Goal: Transaction & Acquisition: Purchase product/service

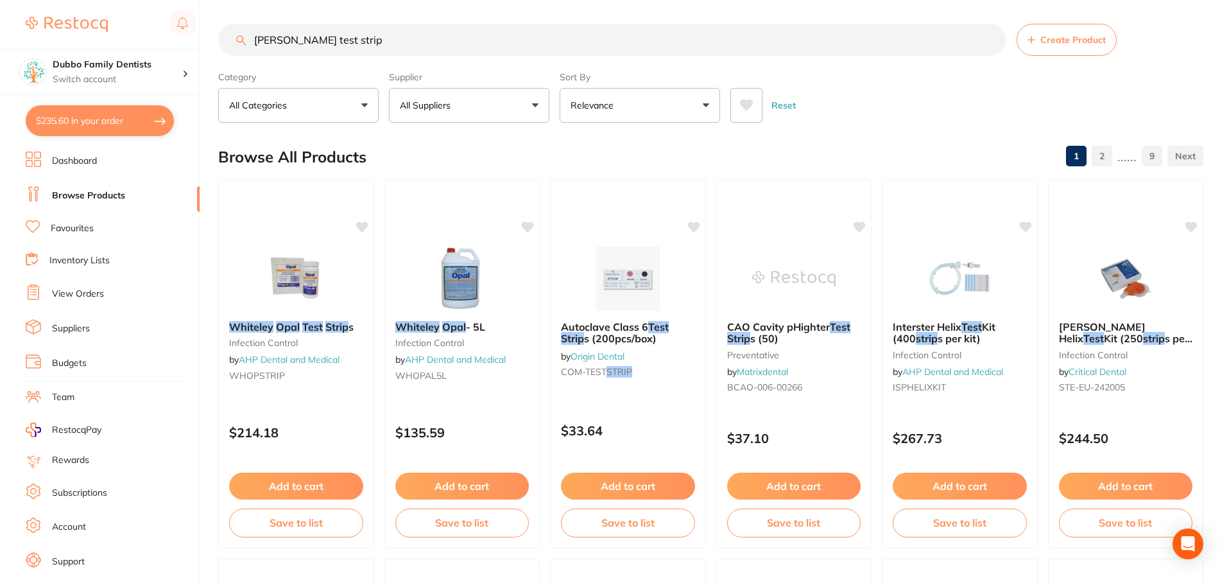
scroll to position [1, 0]
drag, startPoint x: 403, startPoint y: 44, endPoint x: 200, endPoint y: 48, distance: 203.5
click at [200, 48] on div "$235.60 Dubbo Family Dentists Switch account Dubbo Family Dentists $235.60 in y…" at bounding box center [614, 290] width 1229 height 585
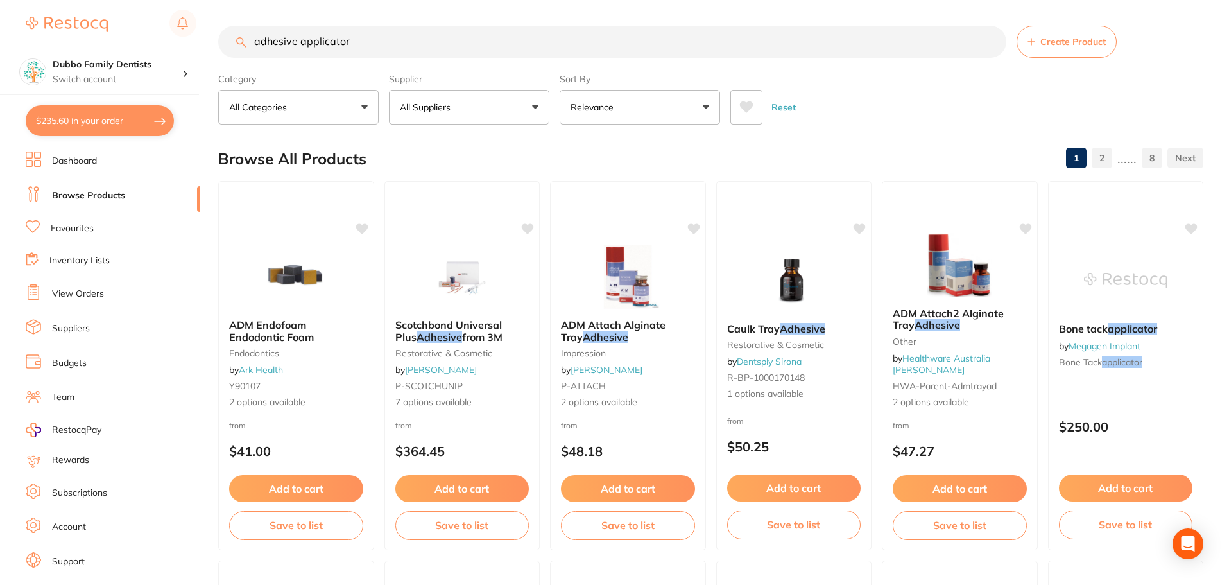
drag, startPoint x: 299, startPoint y: 37, endPoint x: 549, endPoint y: 54, distance: 250.3
click at [549, 54] on input "adhesive applicator" at bounding box center [612, 42] width 788 height 32
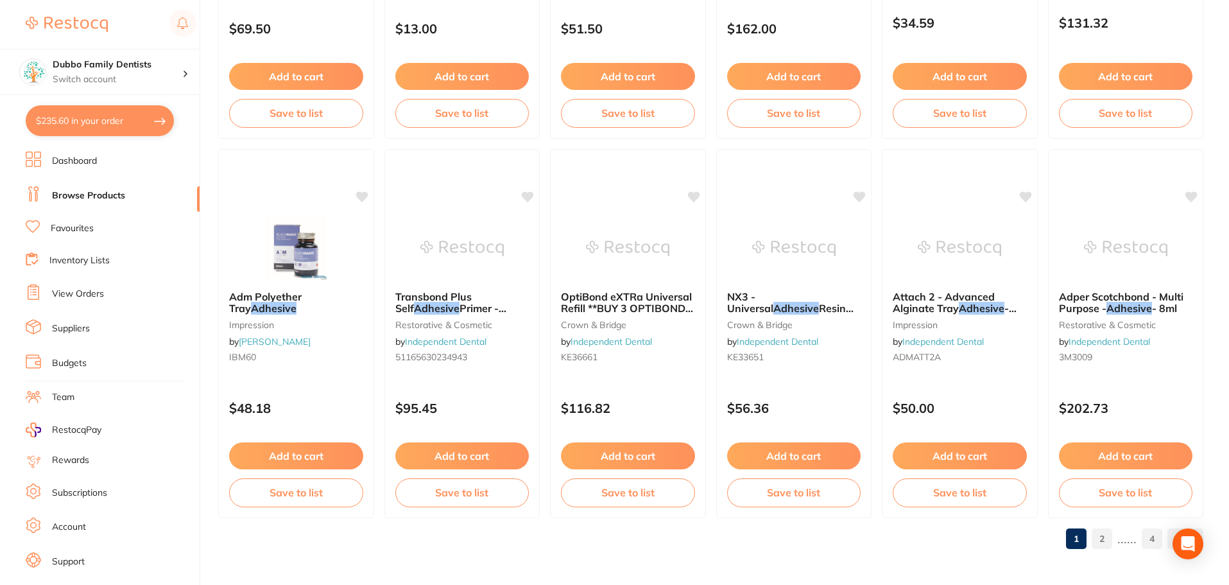
scroll to position [0, 0]
click at [1102, 539] on link "2" at bounding box center [1102, 539] width 21 height 26
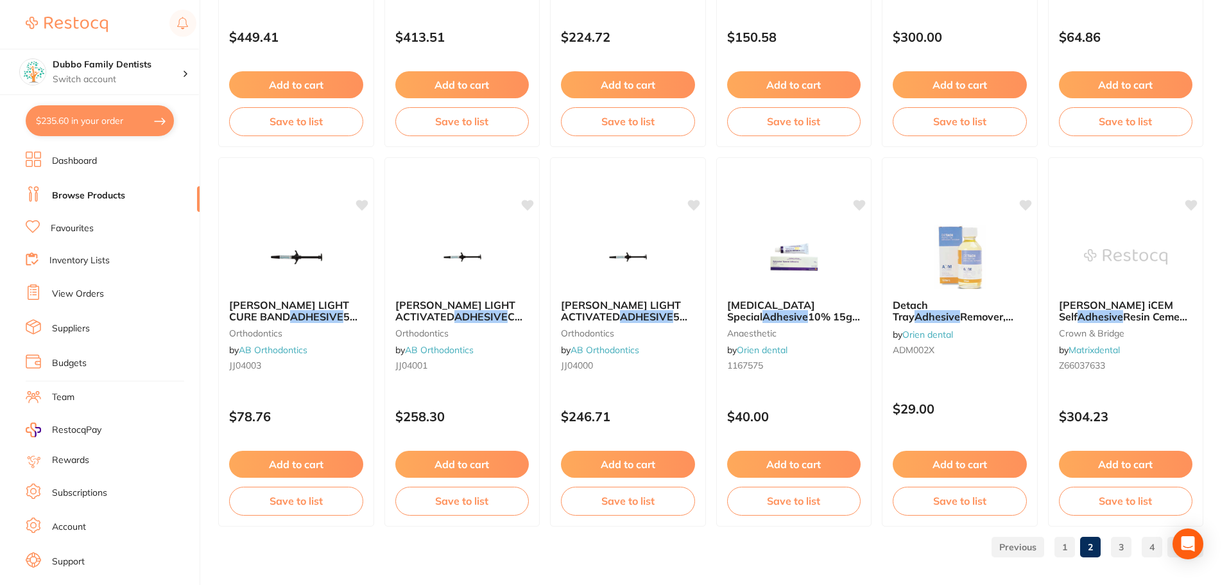
scroll to position [3068, 0]
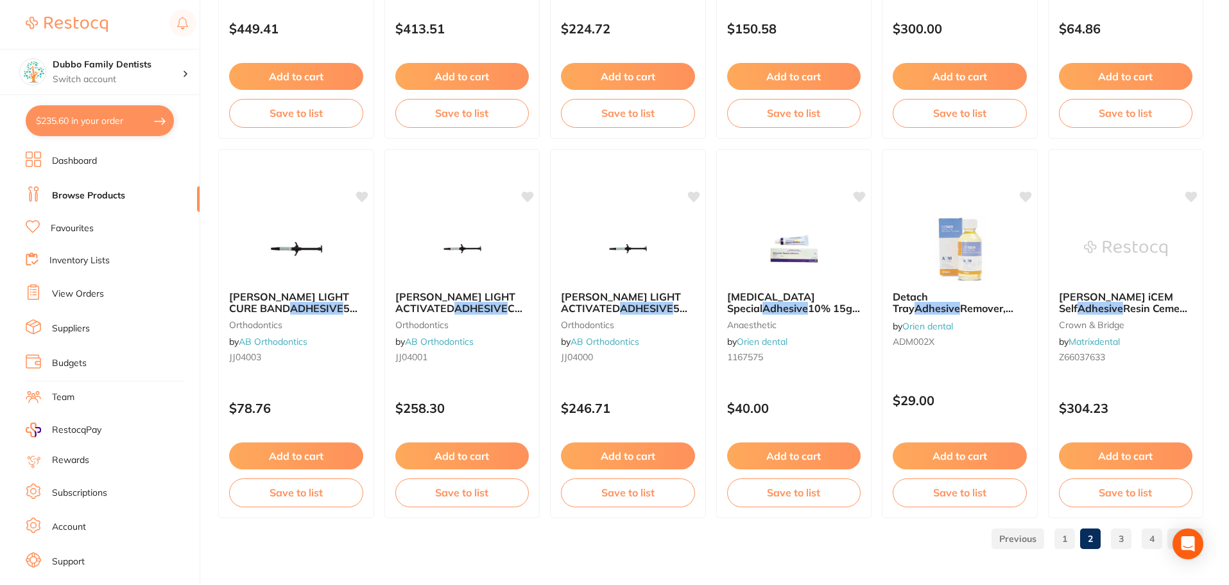
click at [1127, 541] on link "3" at bounding box center [1121, 539] width 21 height 26
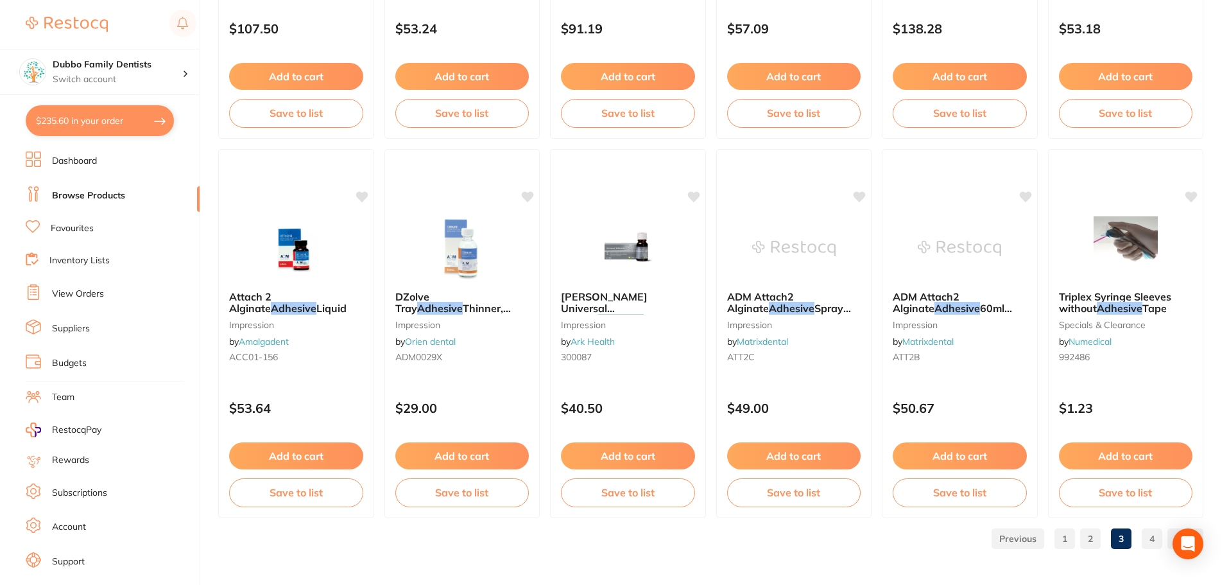
click at [1154, 535] on link "4" at bounding box center [1152, 539] width 21 height 26
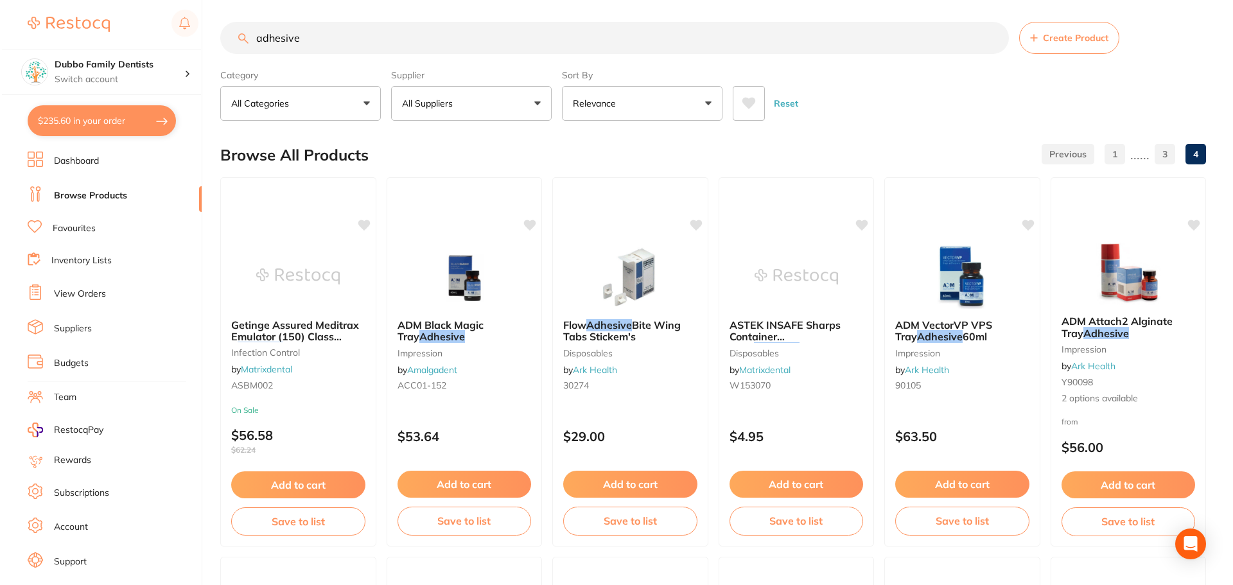
scroll to position [0, 0]
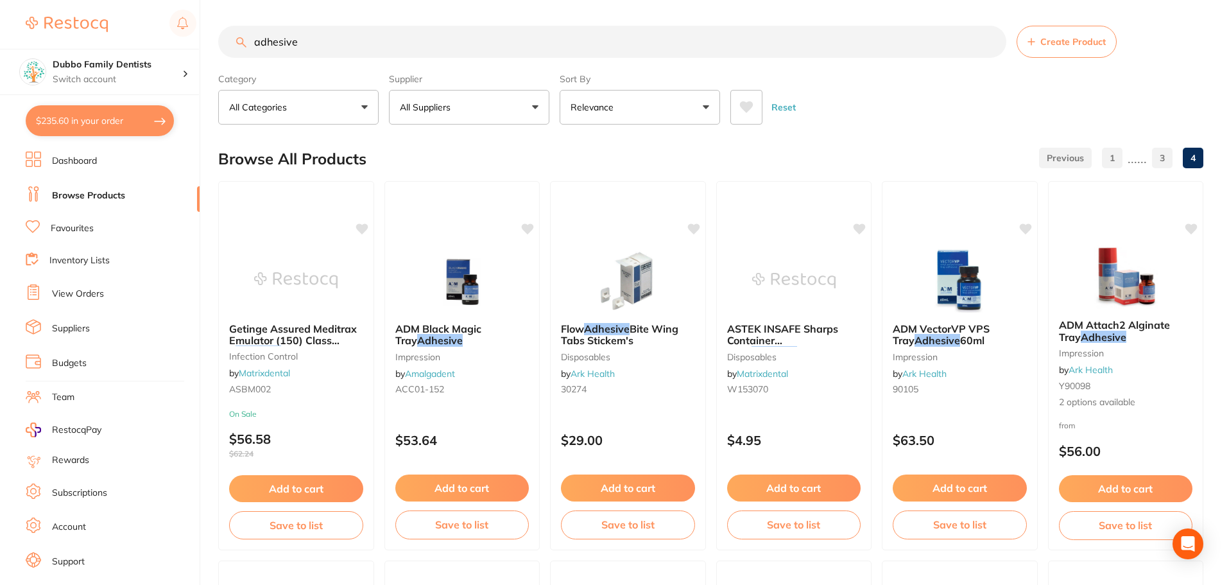
click at [329, 39] on input "adhesive" at bounding box center [612, 42] width 788 height 32
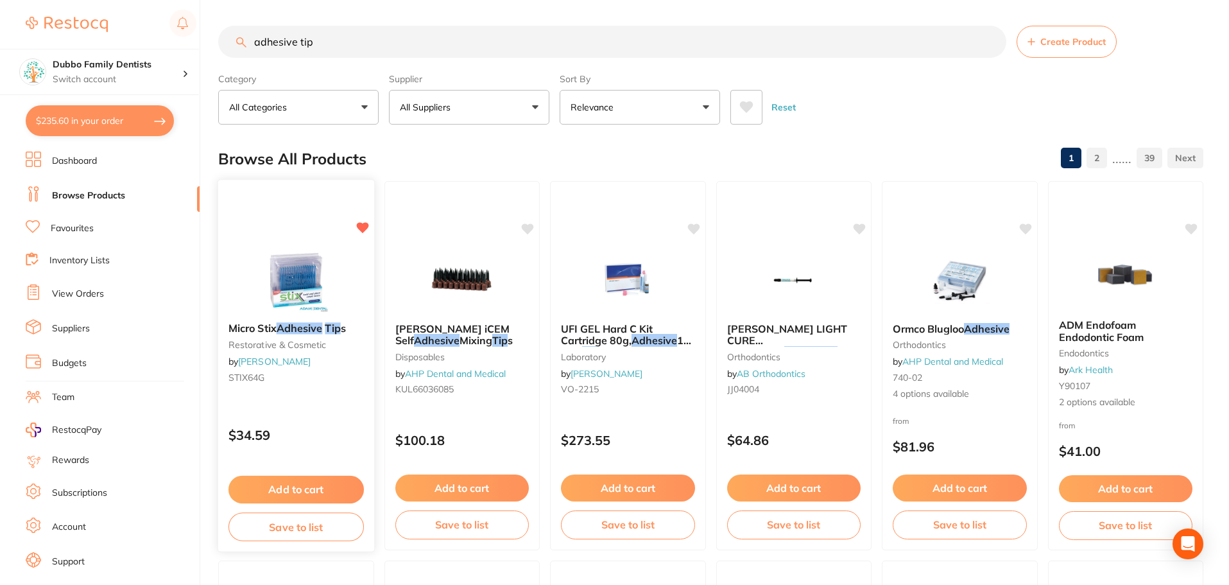
type input "adhesive tip"
click at [314, 257] on img at bounding box center [296, 279] width 84 height 65
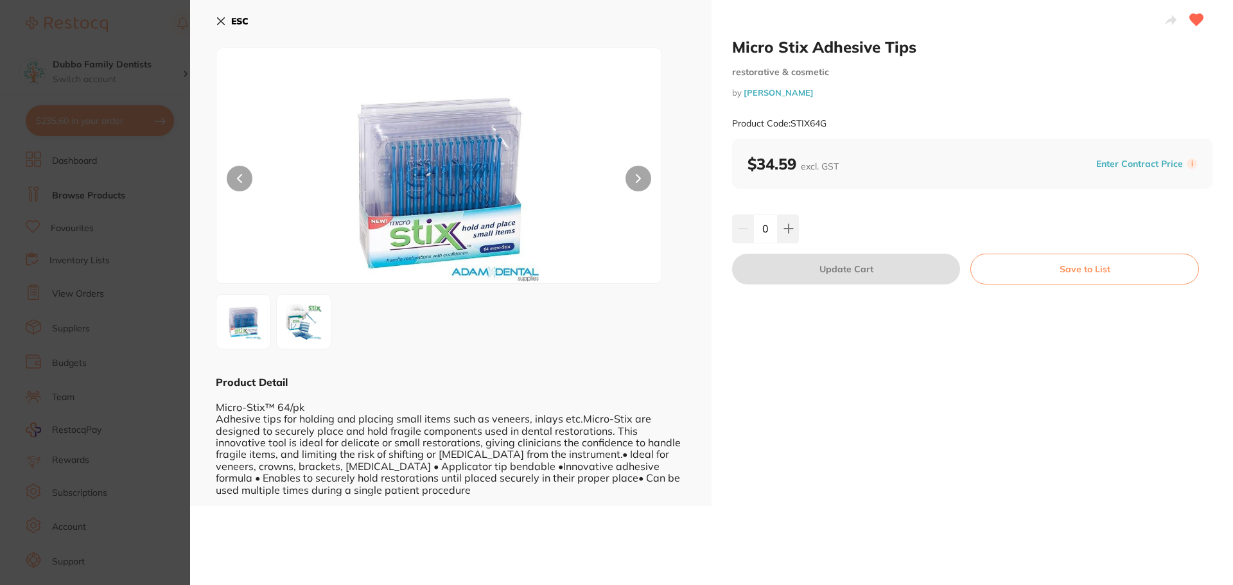
click at [282, 406] on div "Micro-Stix™ 64/pk Adhesive tips for holding and placing small items such as ven…" at bounding box center [451, 442] width 470 height 107
click at [794, 229] on button at bounding box center [787, 228] width 21 height 28
type input "1"
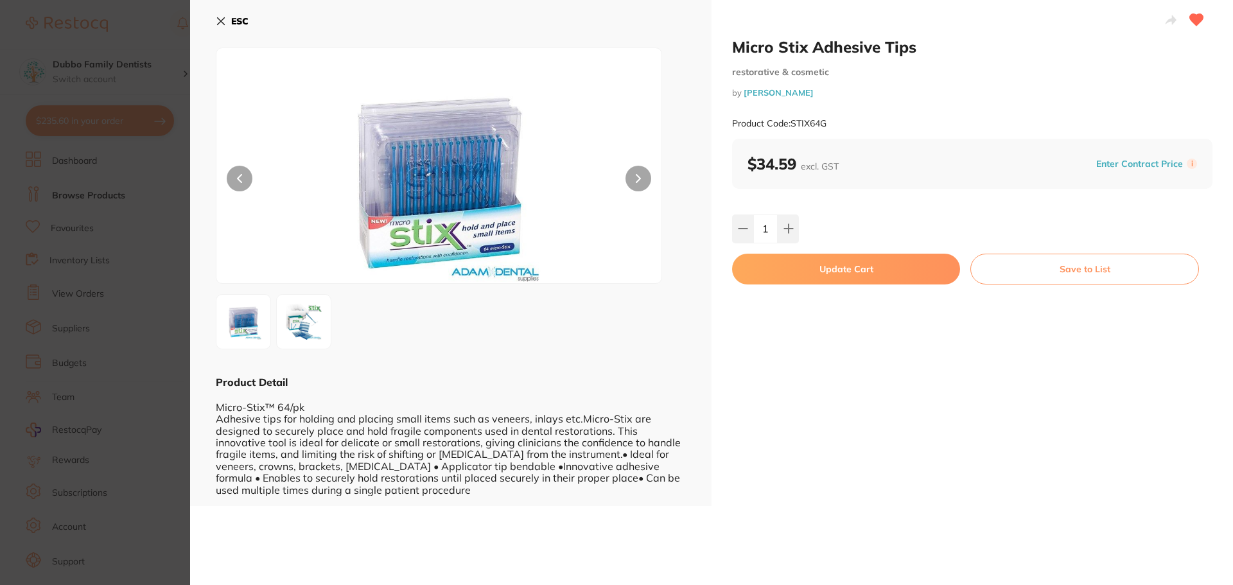
click at [817, 282] on button "Update Cart" at bounding box center [846, 269] width 228 height 31
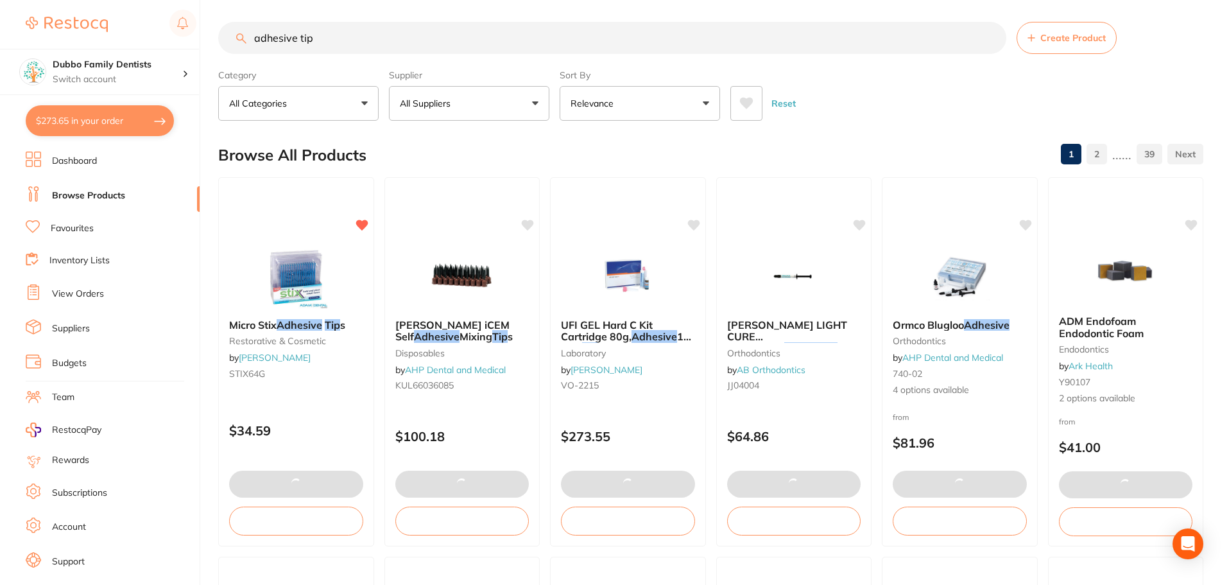
type textarea "add 1 unit of LMS500"
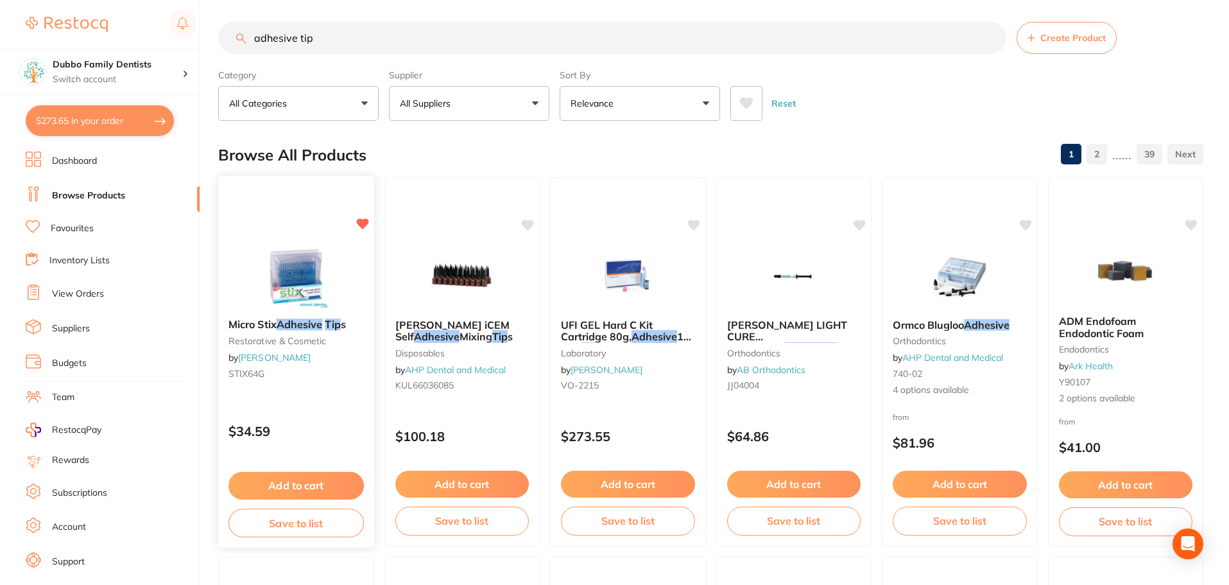
click at [292, 264] on img at bounding box center [296, 275] width 84 height 65
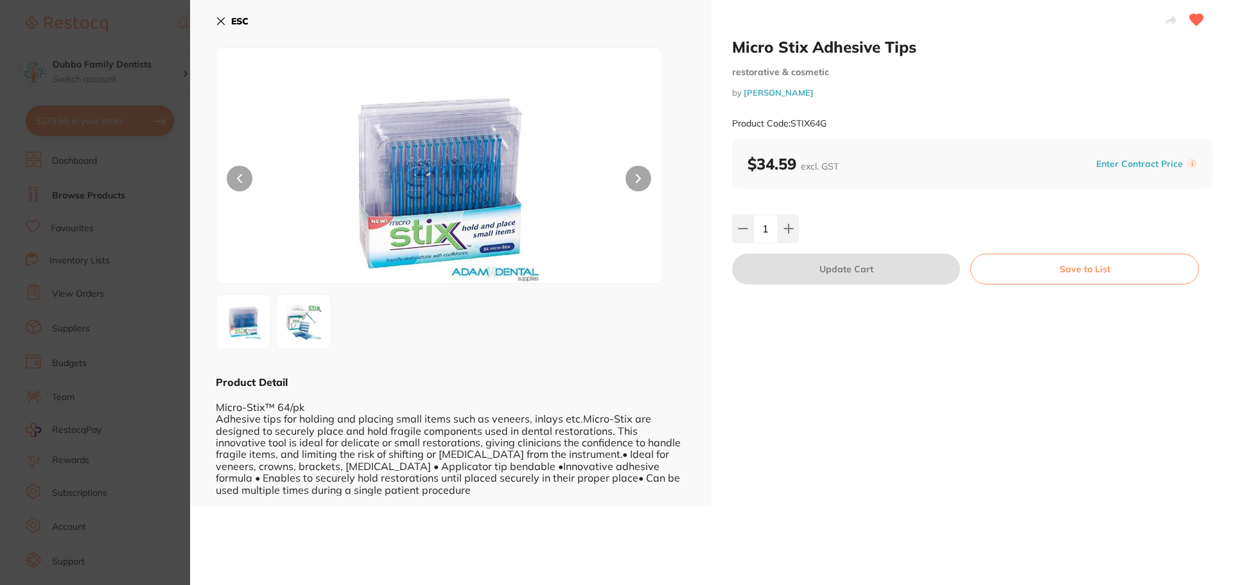
click at [290, 320] on img at bounding box center [304, 322] width 46 height 46
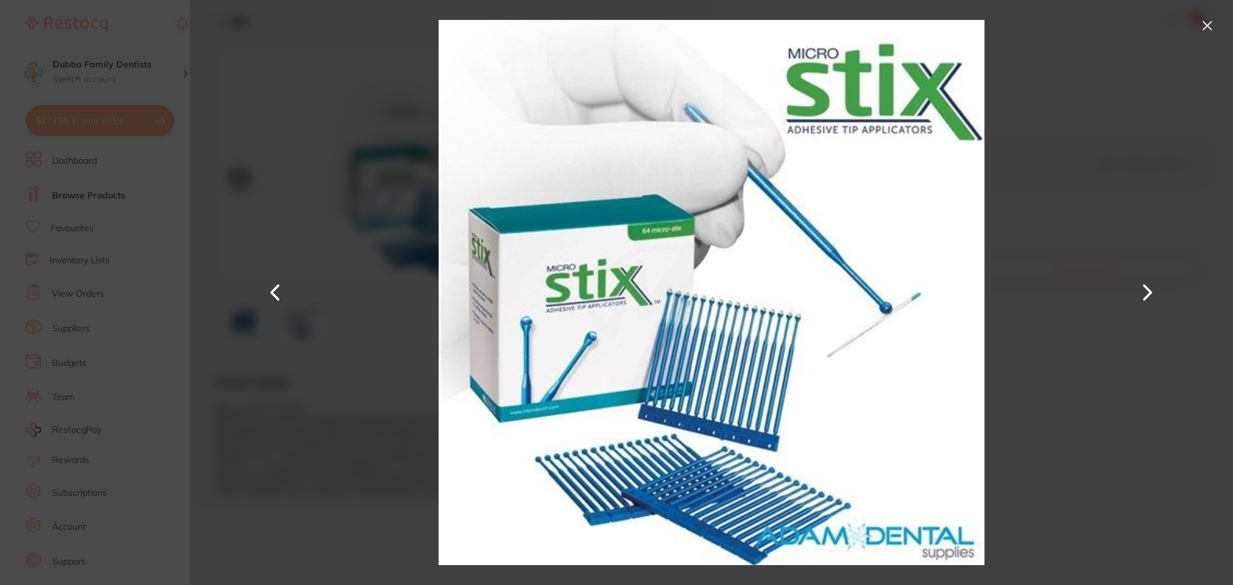
click at [402, 175] on div at bounding box center [711, 292] width 1043 height 585
click at [1204, 25] on button at bounding box center [1207, 25] width 21 height 21
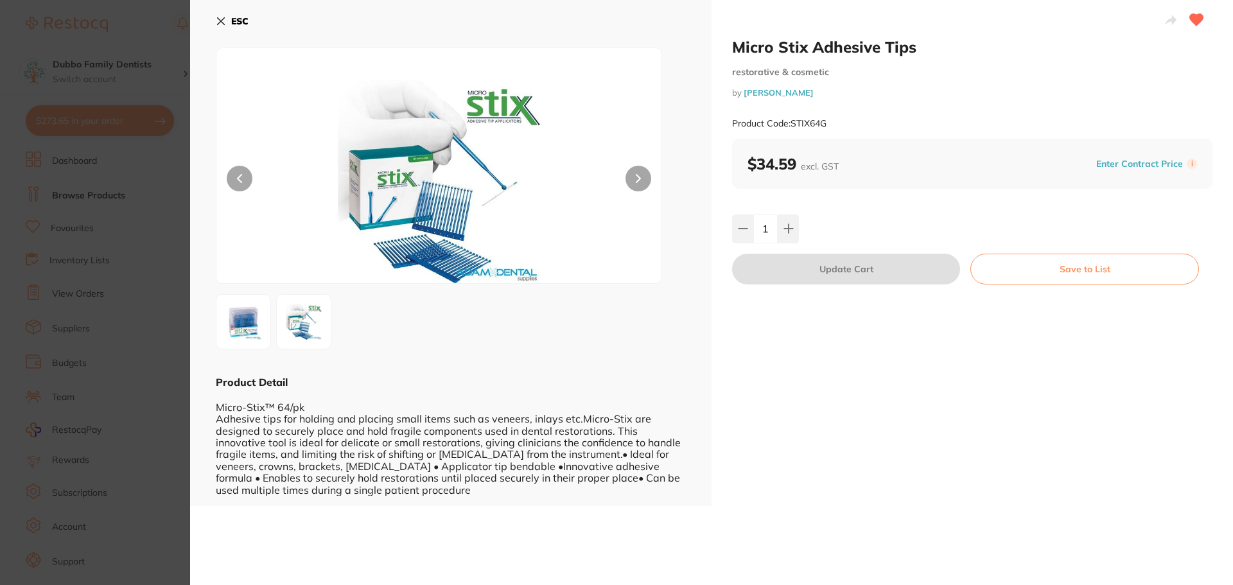
click at [224, 16] on icon at bounding box center [221, 21] width 10 height 10
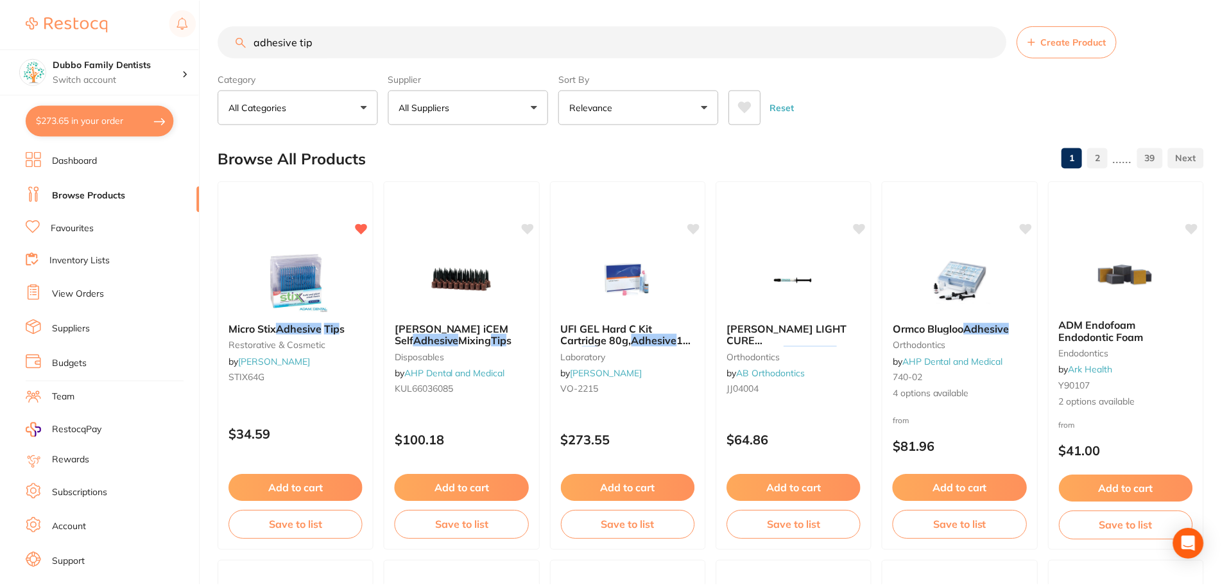
scroll to position [4, 0]
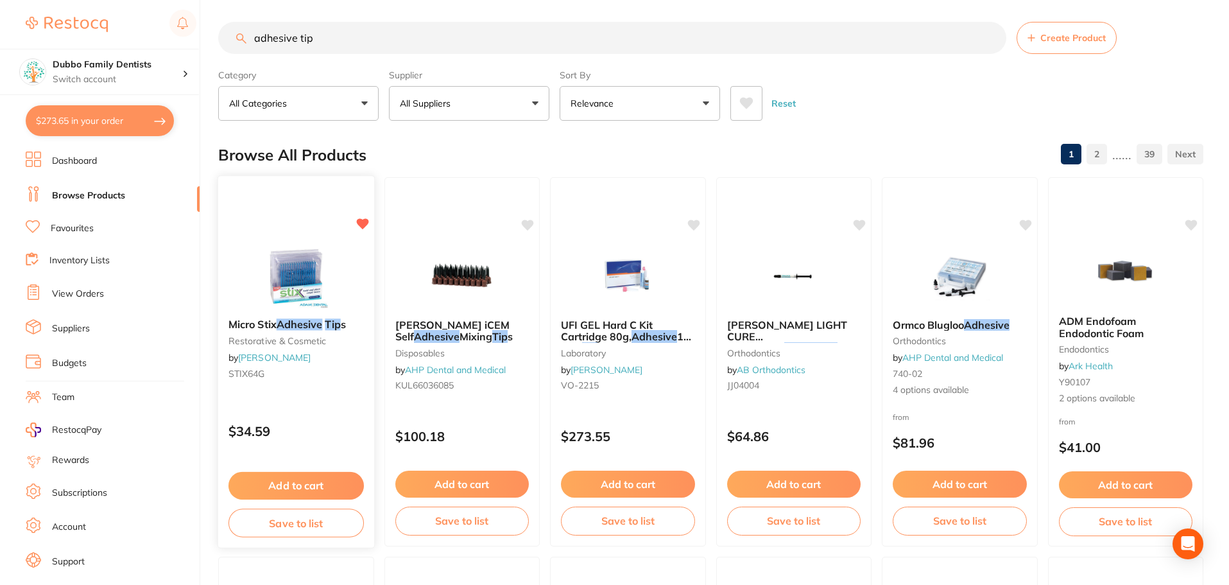
click at [308, 284] on img at bounding box center [296, 275] width 84 height 65
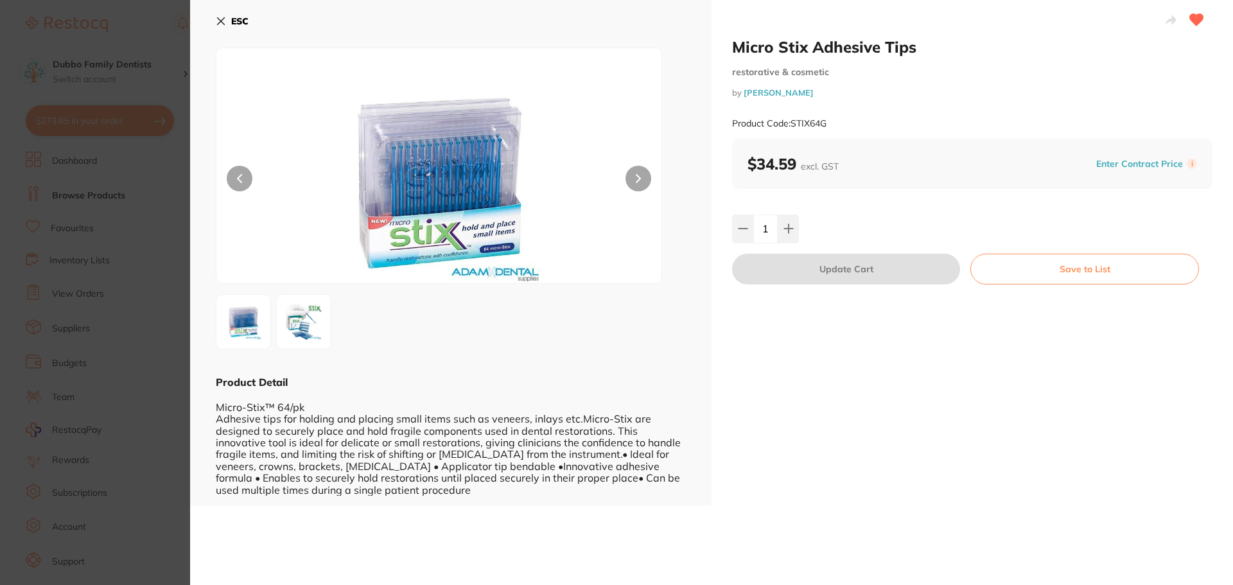
click at [1055, 78] on div "Micro Stix Adhesive Tips restorative & cosmetic by [PERSON_NAME] Product Code: …" at bounding box center [972, 87] width 480 height 101
click at [306, 308] on img at bounding box center [304, 322] width 46 height 46
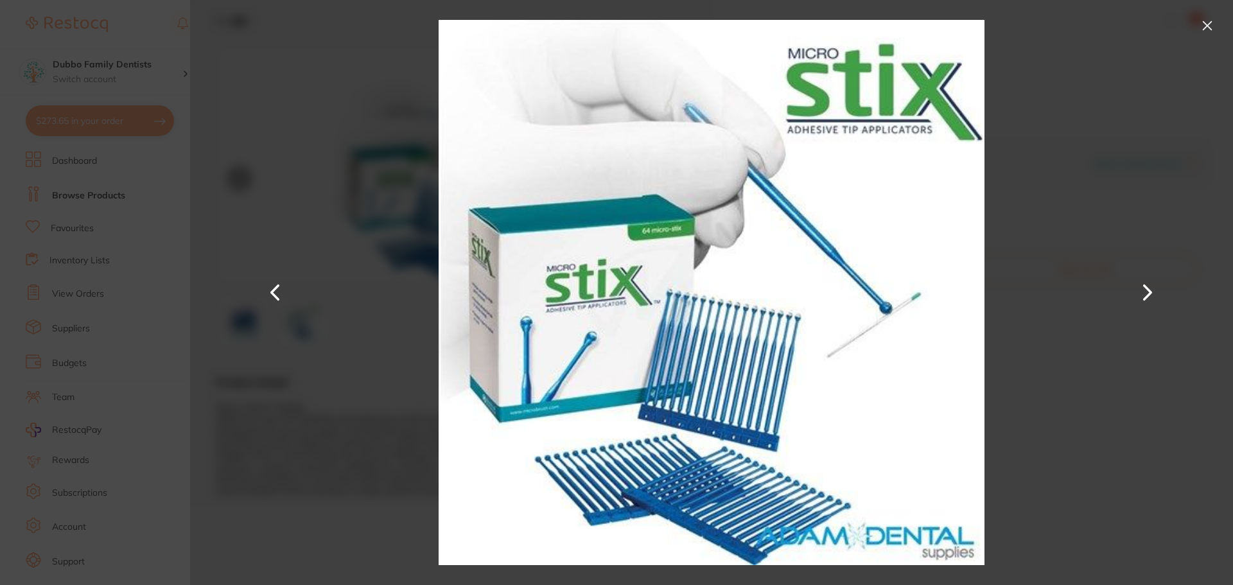
click at [994, 193] on div at bounding box center [711, 292] width 1043 height 585
click at [1208, 26] on button at bounding box center [1207, 25] width 21 height 21
